Goal: Task Accomplishment & Management: Manage account settings

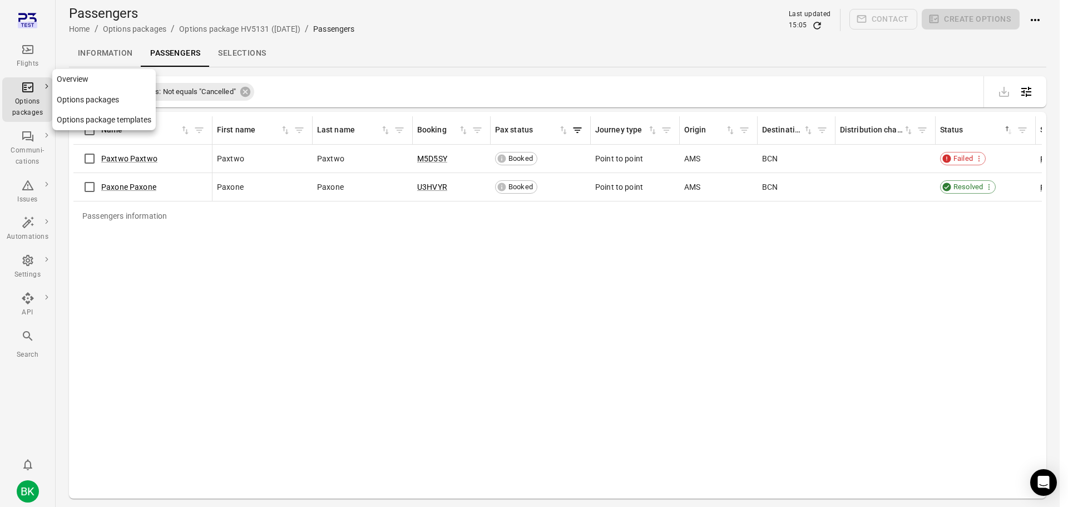
click at [34, 95] on div "Options packages" at bounding box center [28, 100] width 42 height 38
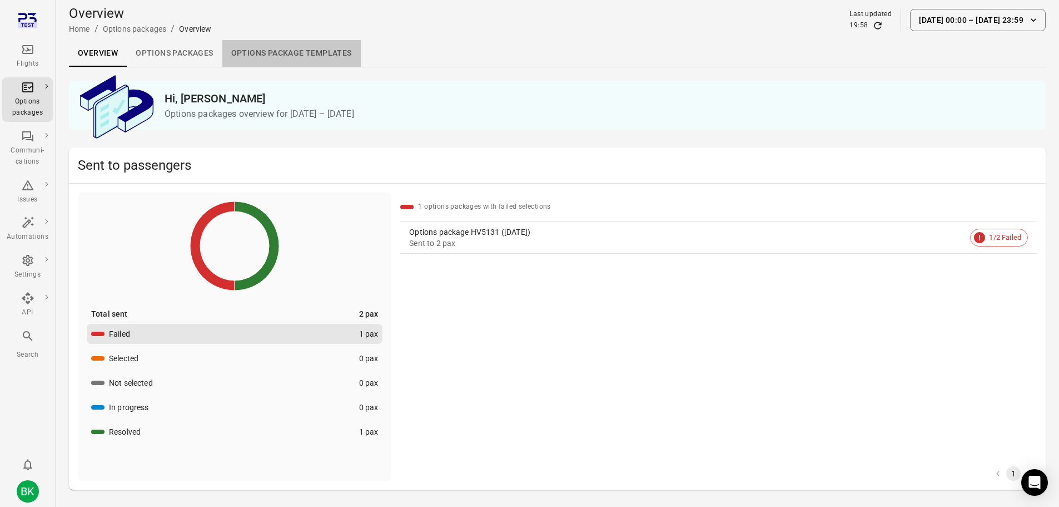
click at [312, 56] on link "Options package Templates" at bounding box center [291, 53] width 138 height 27
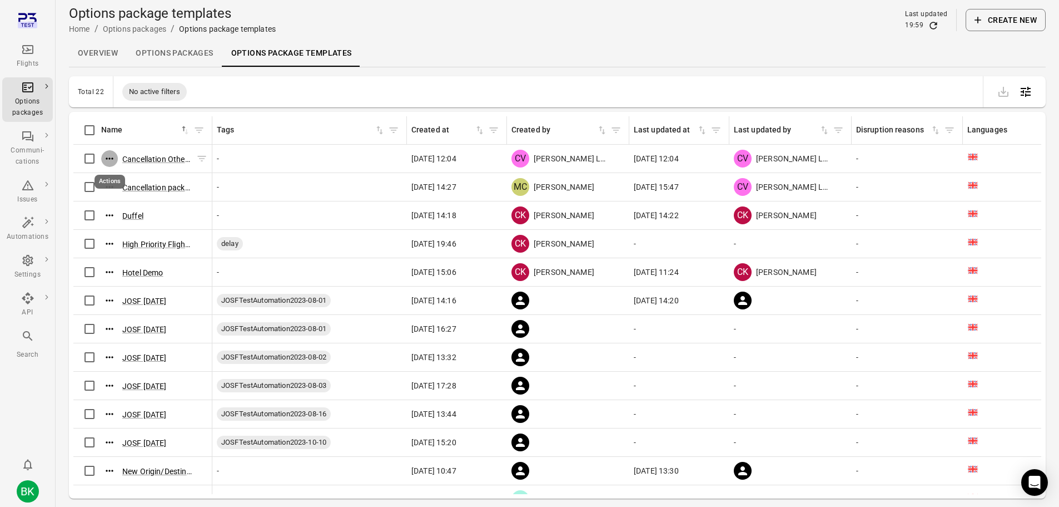
click at [115, 159] on icon "Actions" at bounding box center [109, 158] width 11 height 11
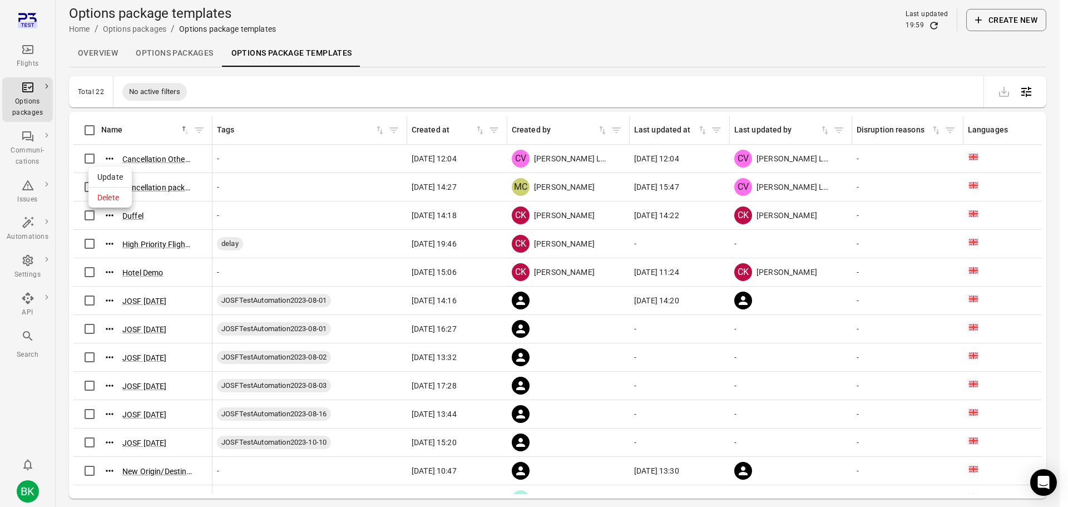
click at [106, 173] on span "Update" at bounding box center [110, 176] width 26 height 11
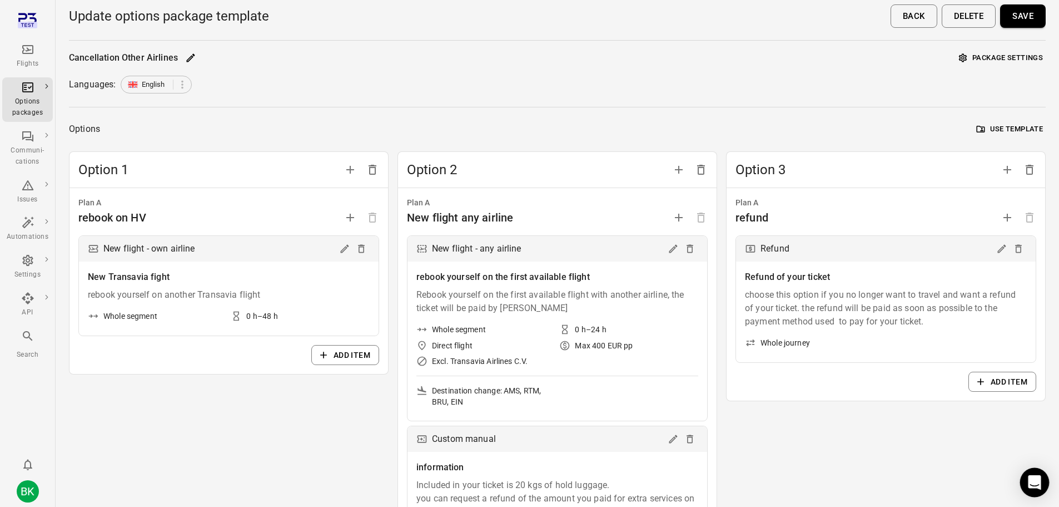
click at [1034, 484] on icon "Open Intercom Messenger" at bounding box center [1034, 482] width 13 height 14
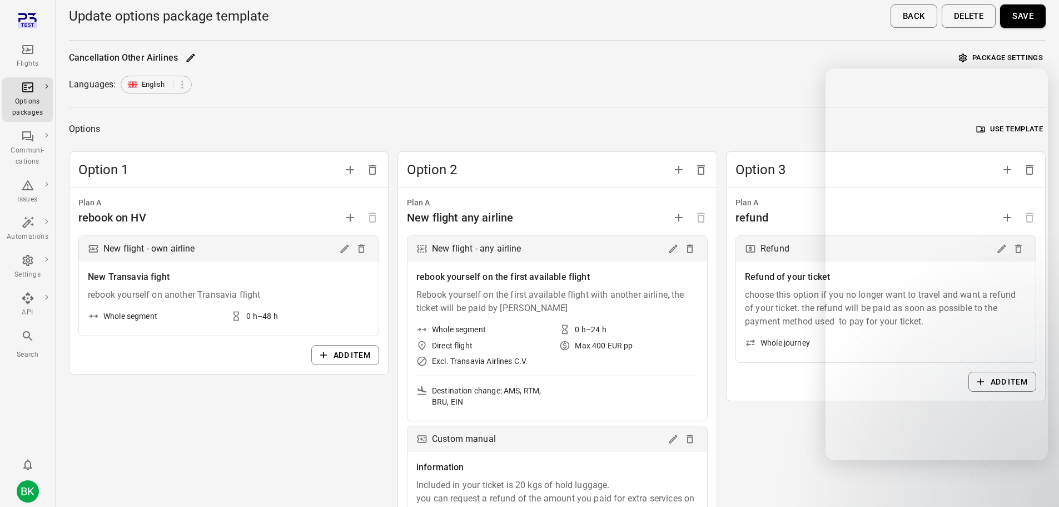
click at [870, 487] on div "Option 3 Plan A refund Refund Refund of your ticket choose this option if you n…" at bounding box center [886, 377] width 320 height 453
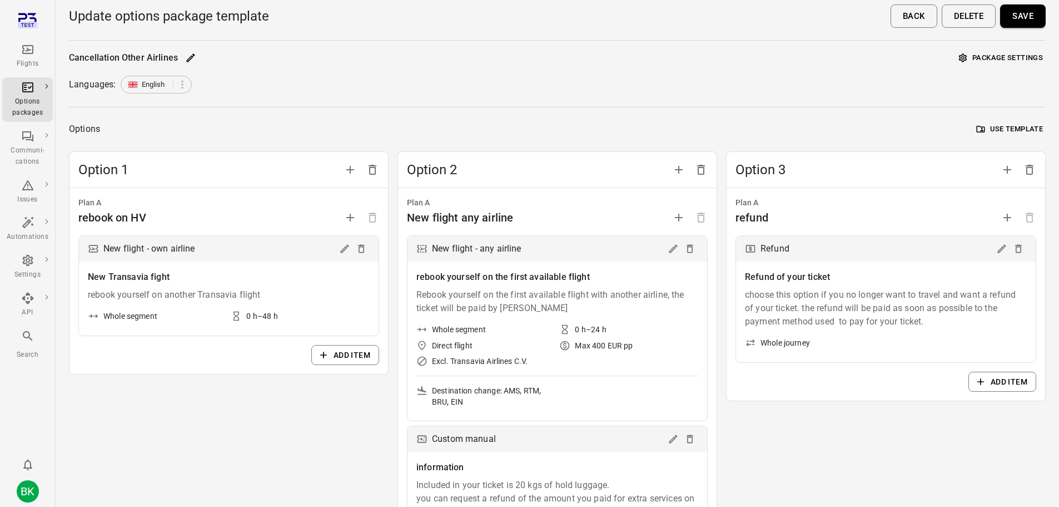
click at [1003, 60] on button "Package settings" at bounding box center [1002, 57] width 90 height 17
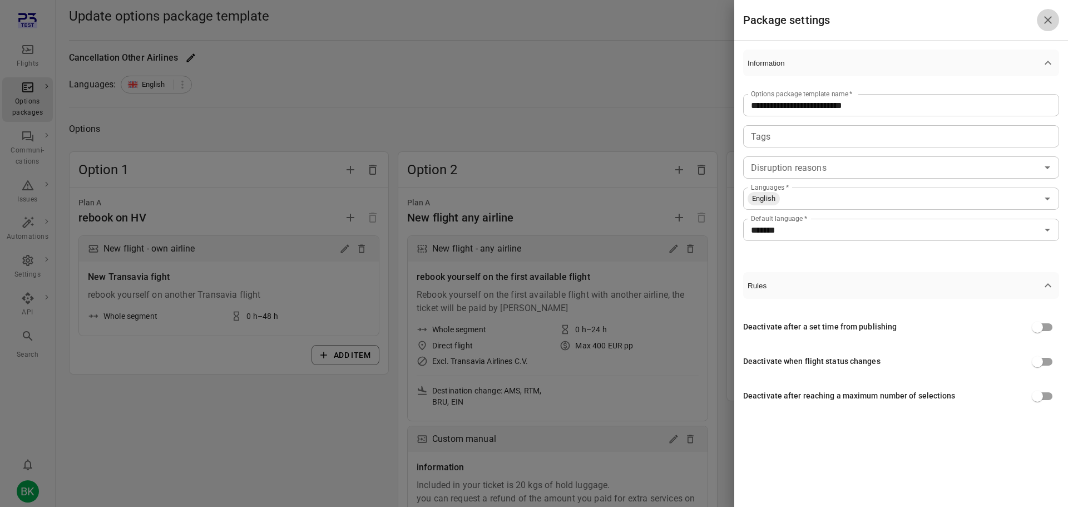
click at [1048, 21] on icon "Close drawer" at bounding box center [1047, 19] width 13 height 13
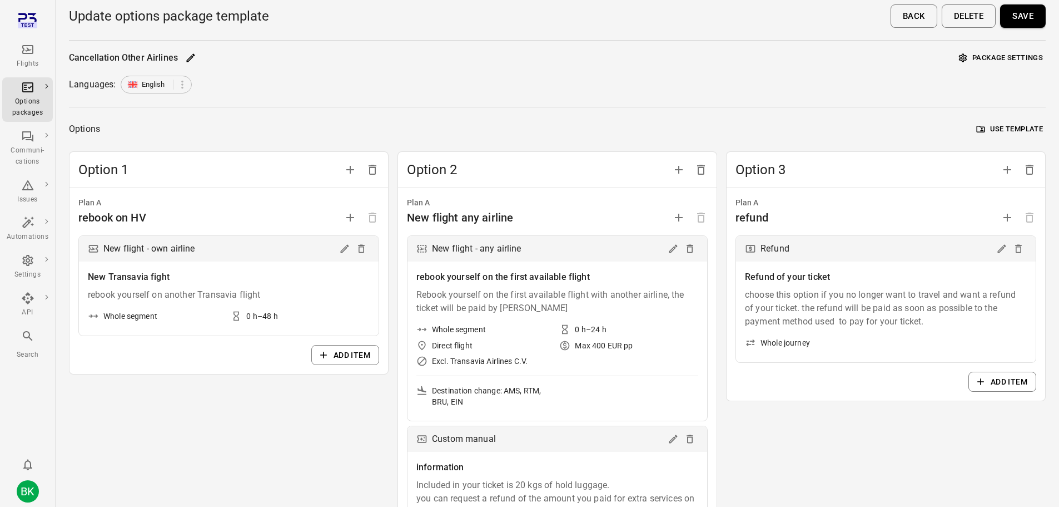
click at [1020, 59] on button "Package settings" at bounding box center [1002, 57] width 90 height 17
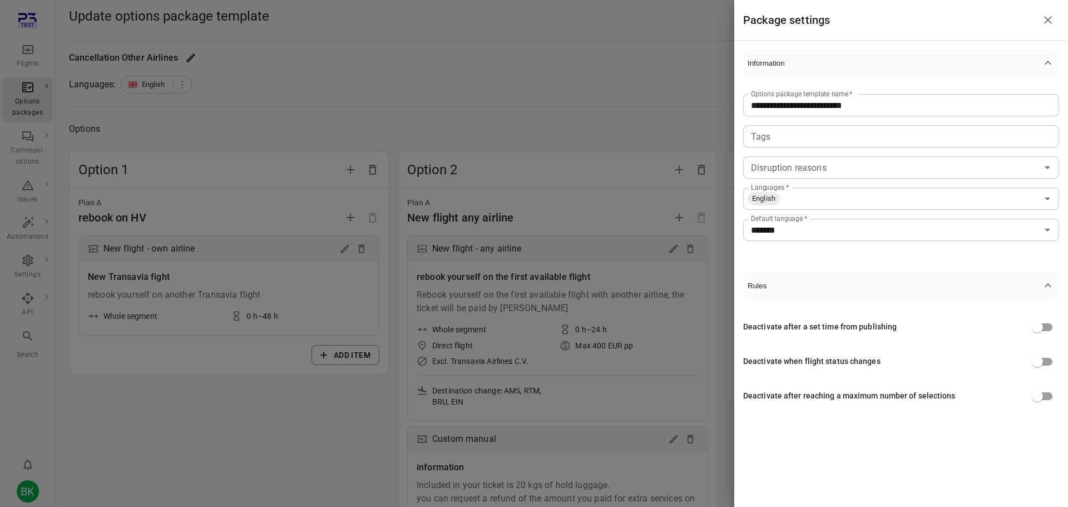
click at [1053, 19] on icon "Close drawer" at bounding box center [1047, 19] width 13 height 13
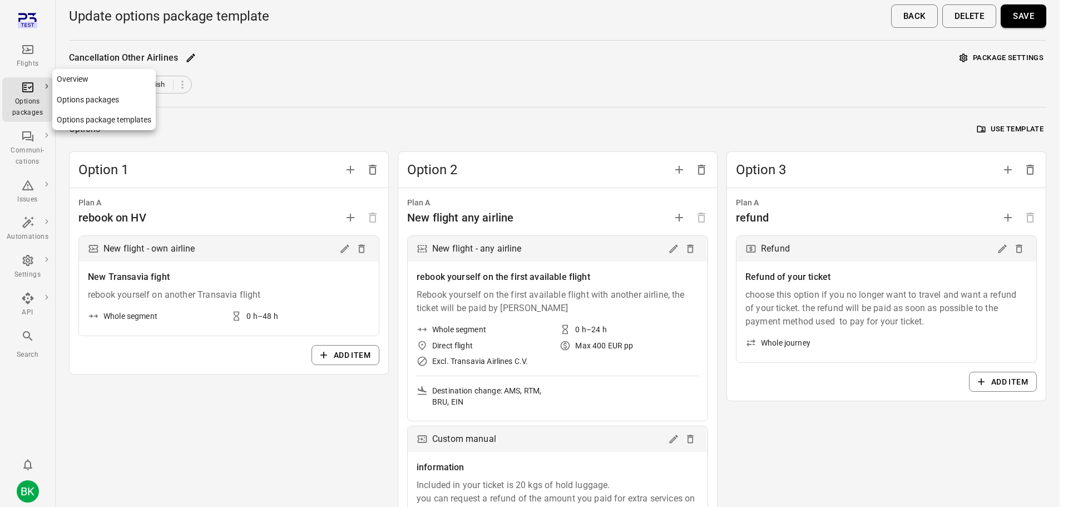
click at [107, 117] on link "Options package templates" at bounding box center [103, 120] width 103 height 21
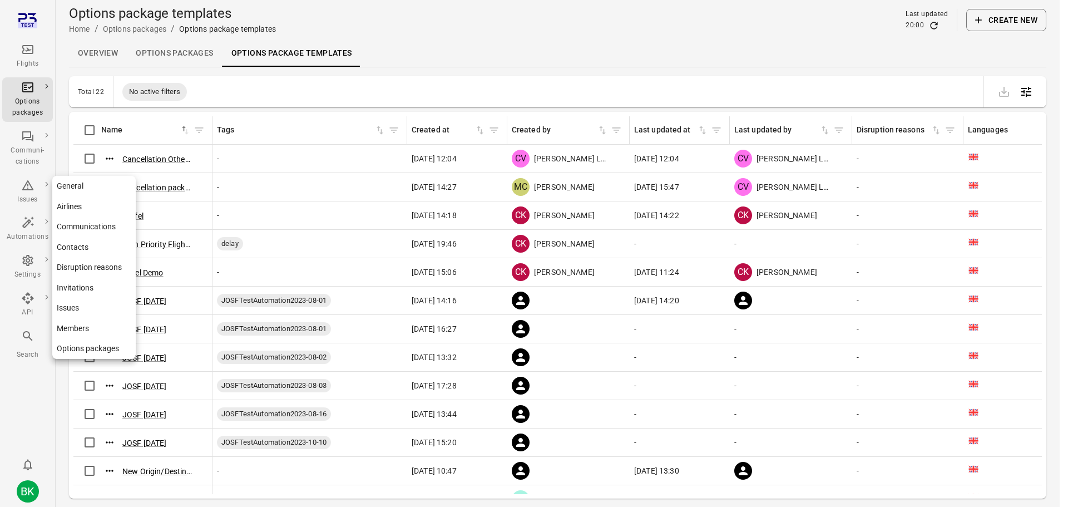
click at [27, 261] on icon "Main navigation" at bounding box center [27, 260] width 13 height 13
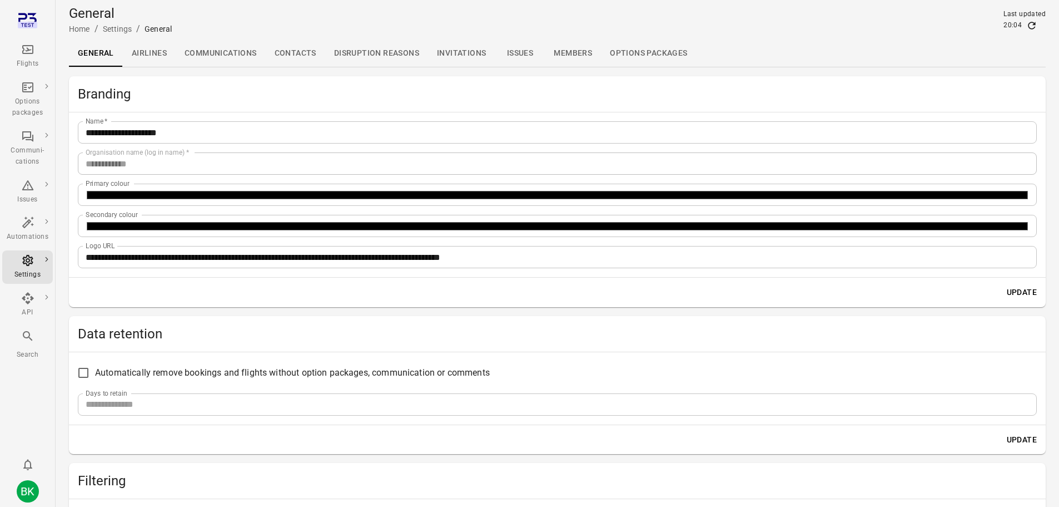
click at [195, 333] on h2 "Data retention" at bounding box center [557, 334] width 959 height 18
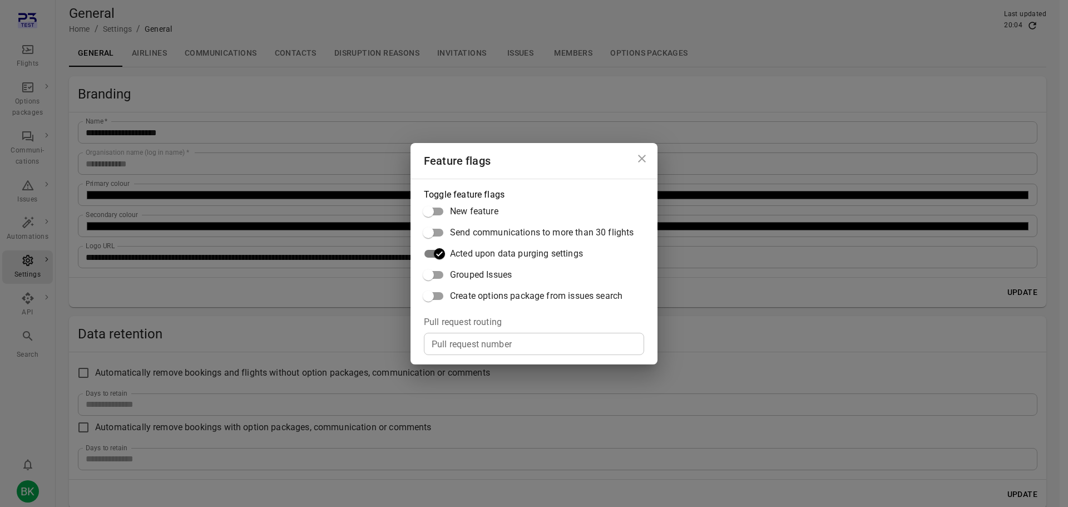
click at [642, 160] on icon "Close dialog" at bounding box center [641, 158] width 13 height 13
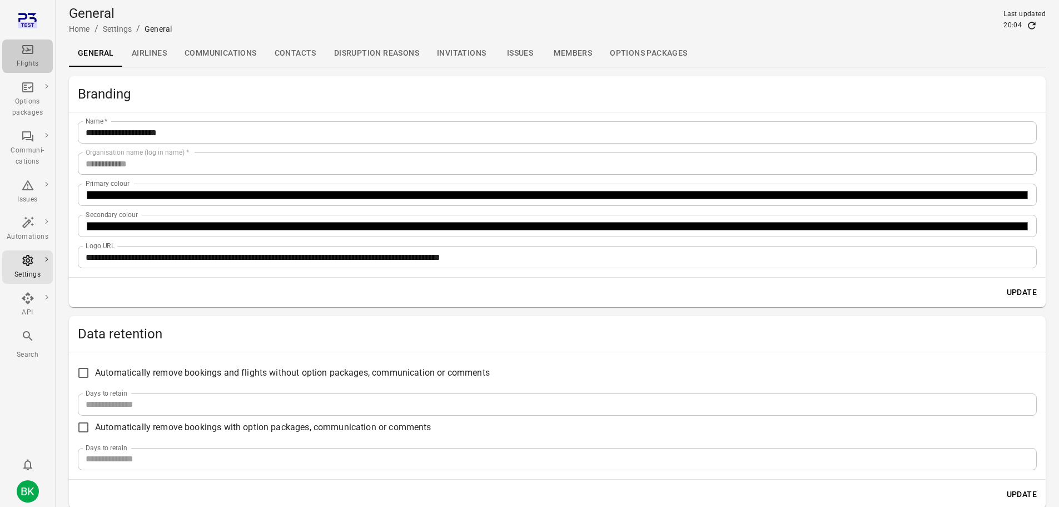
click at [26, 53] on icon "Main navigation" at bounding box center [27, 49] width 11 height 9
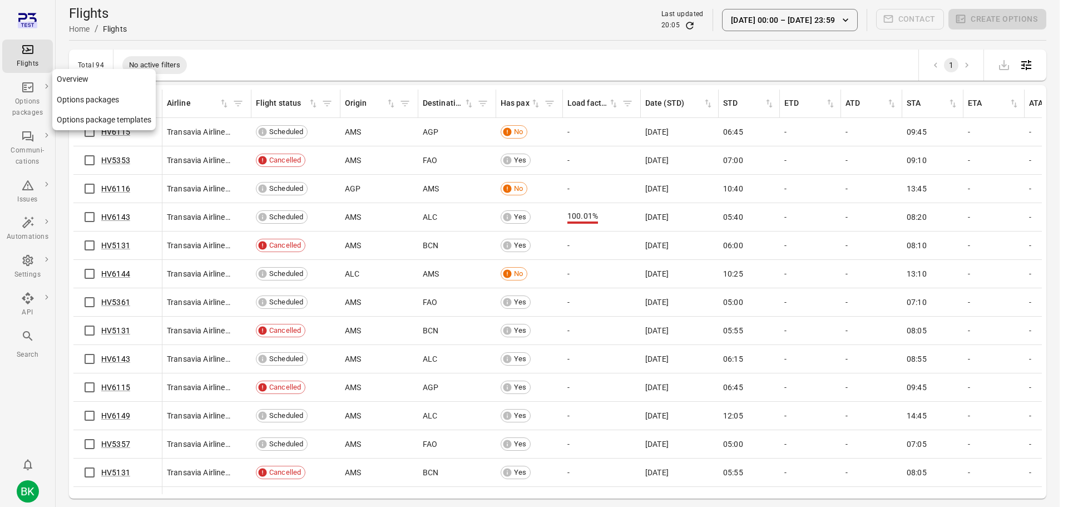
click at [42, 97] on div "Options packages" at bounding box center [28, 107] width 42 height 22
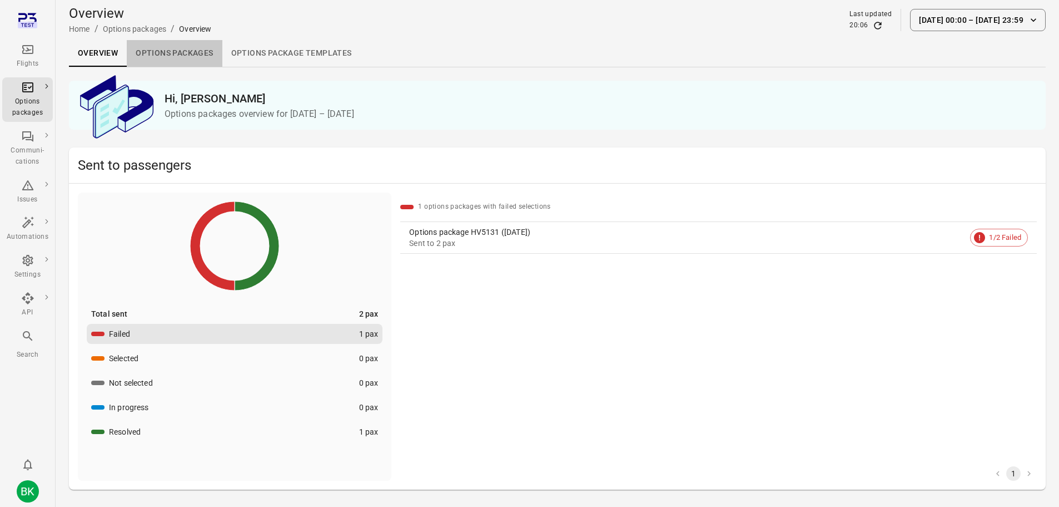
click at [191, 50] on link "Options packages" at bounding box center [174, 53] width 95 height 27
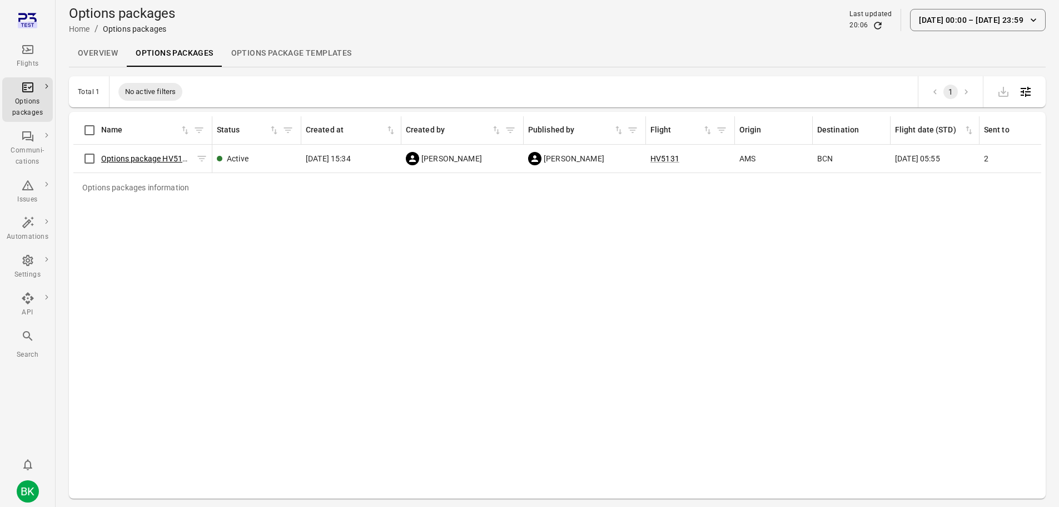
click at [144, 155] on link "Options package HV5131 ([DATE])" at bounding box center [161, 158] width 121 height 9
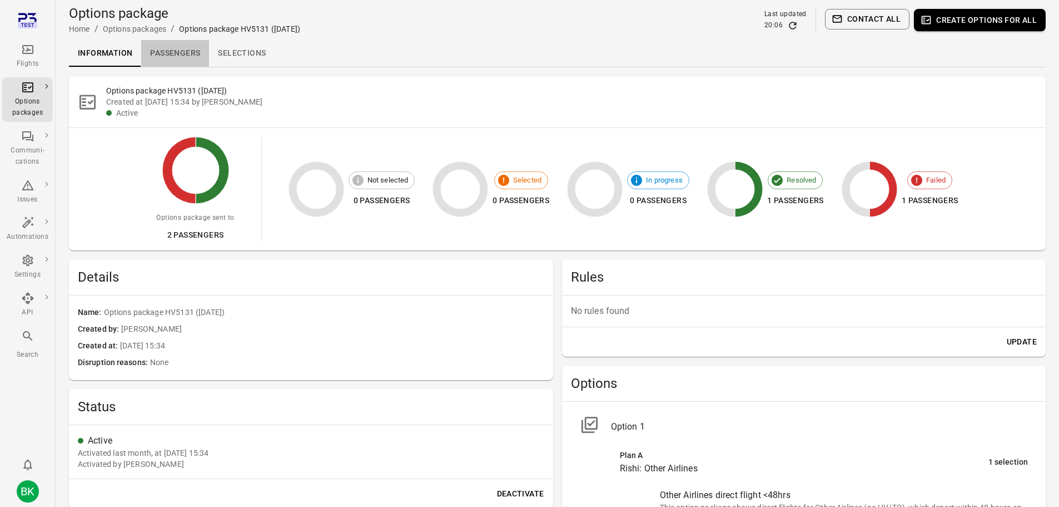
click at [204, 57] on link "Passengers" at bounding box center [175, 53] width 68 height 27
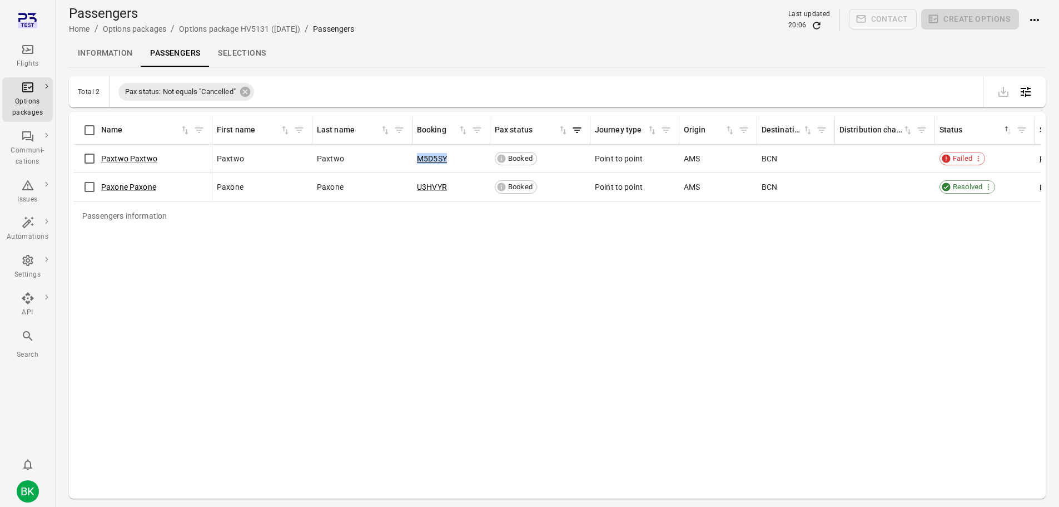
copy tr "M5D5SY"
drag, startPoint x: 408, startPoint y: 155, endPoint x: 465, endPoint y: 159, distance: 57.4
click at [465, 159] on tr "Paxtwo Paxtwo Paxtwo Paxtwo M5D5SY Booked Point to point AMS BCN Failed Rishi: …" at bounding box center [907, 159] width 1668 height 28
click at [409, 161] on td "Paxtwo" at bounding box center [363, 159] width 100 height 28
copy tr "M5D5SY"
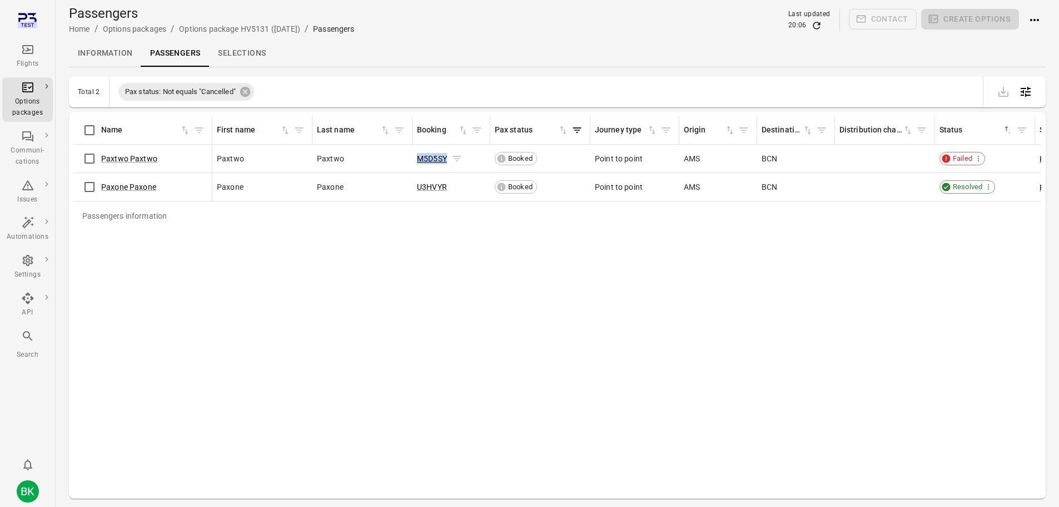
drag, startPoint x: 409, startPoint y: 156, endPoint x: 452, endPoint y: 156, distance: 42.8
click at [452, 156] on tr "Paxtwo Paxtwo Paxtwo Paxtwo M5D5SY Booked Point to point AMS BCN Failed Rishi: …" at bounding box center [907, 159] width 1668 height 28
